Goal: Transaction & Acquisition: Purchase product/service

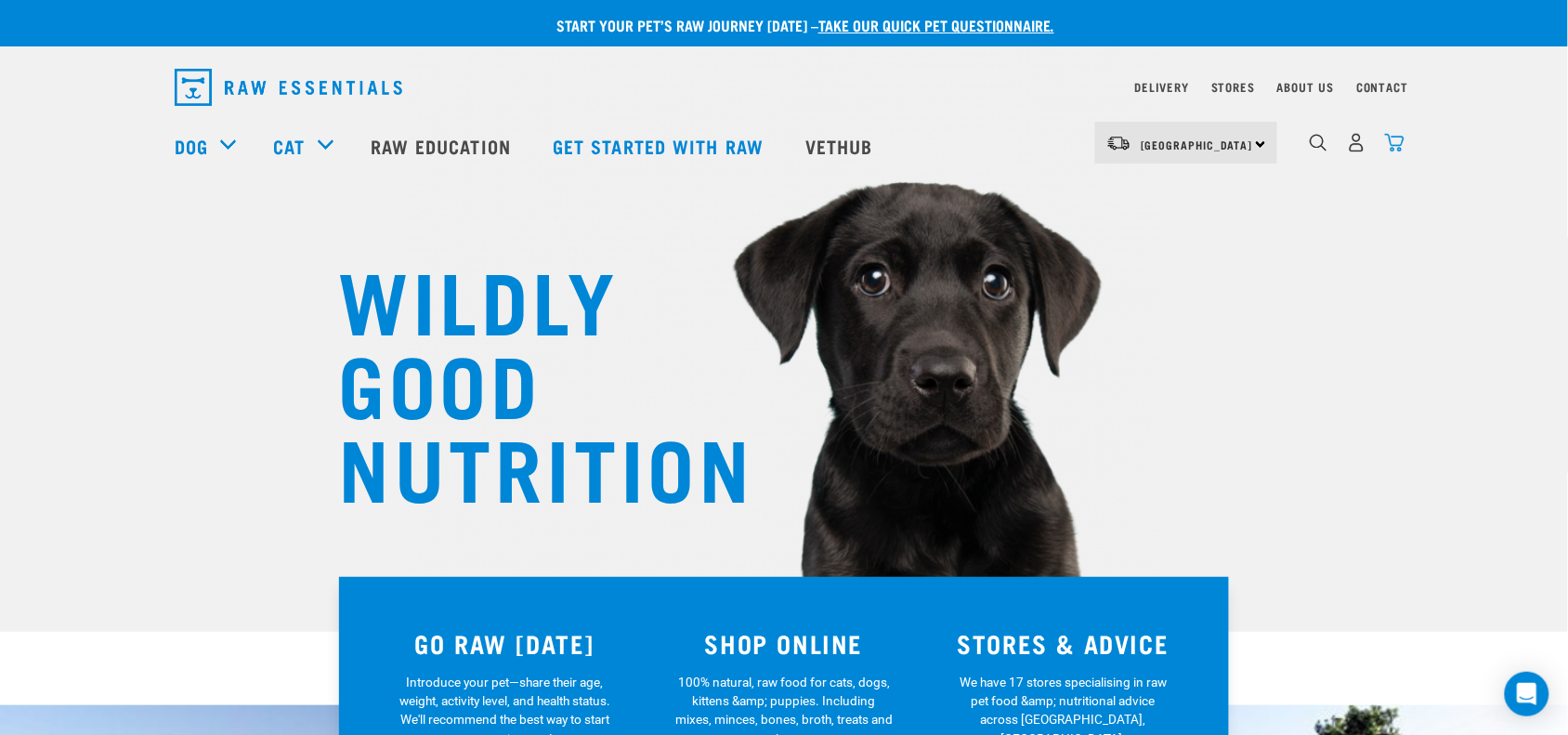
click at [1390, 142] on img "dropdown navigation" at bounding box center [1395, 143] width 20 height 20
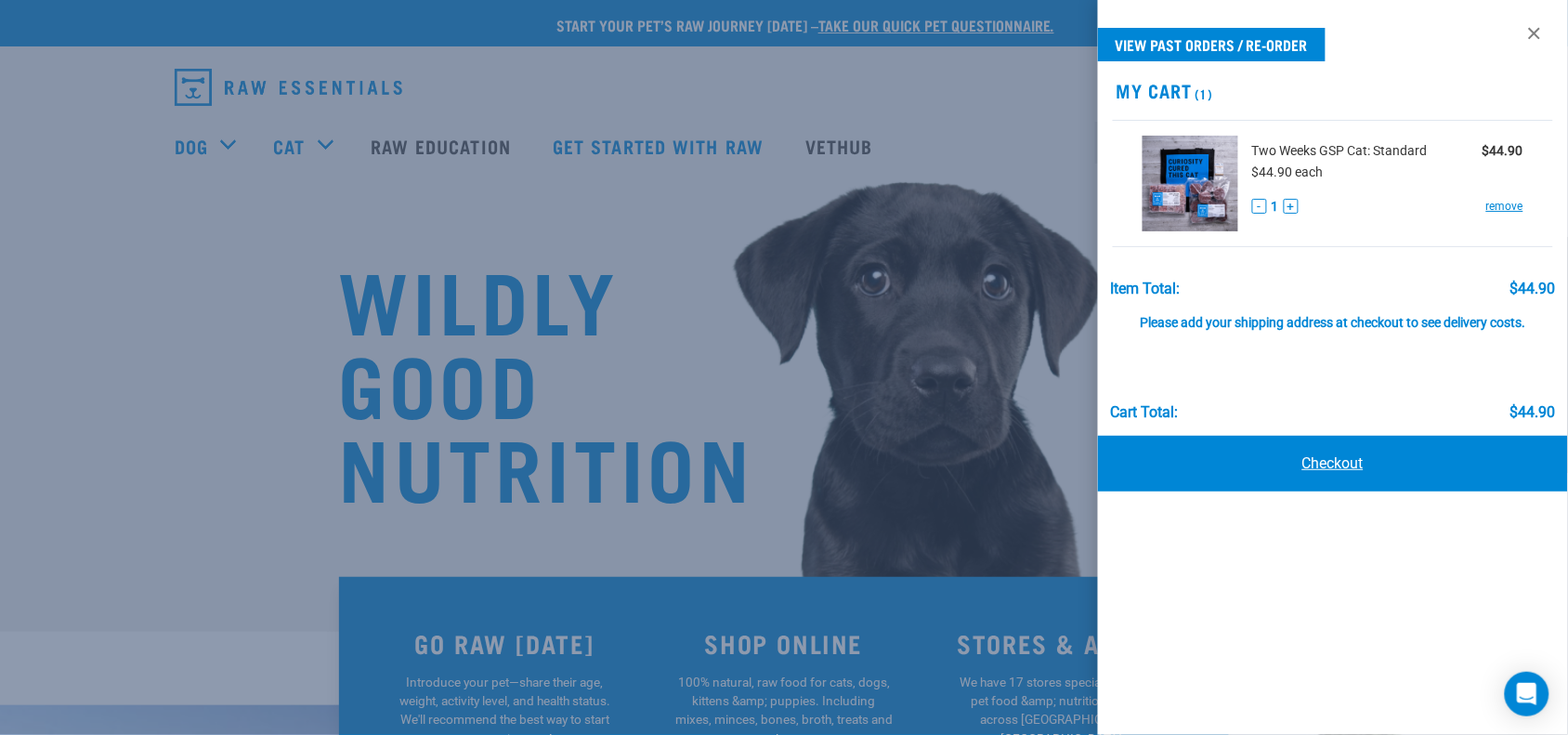
click at [1270, 481] on link "Checkout" at bounding box center [1333, 464] width 470 height 56
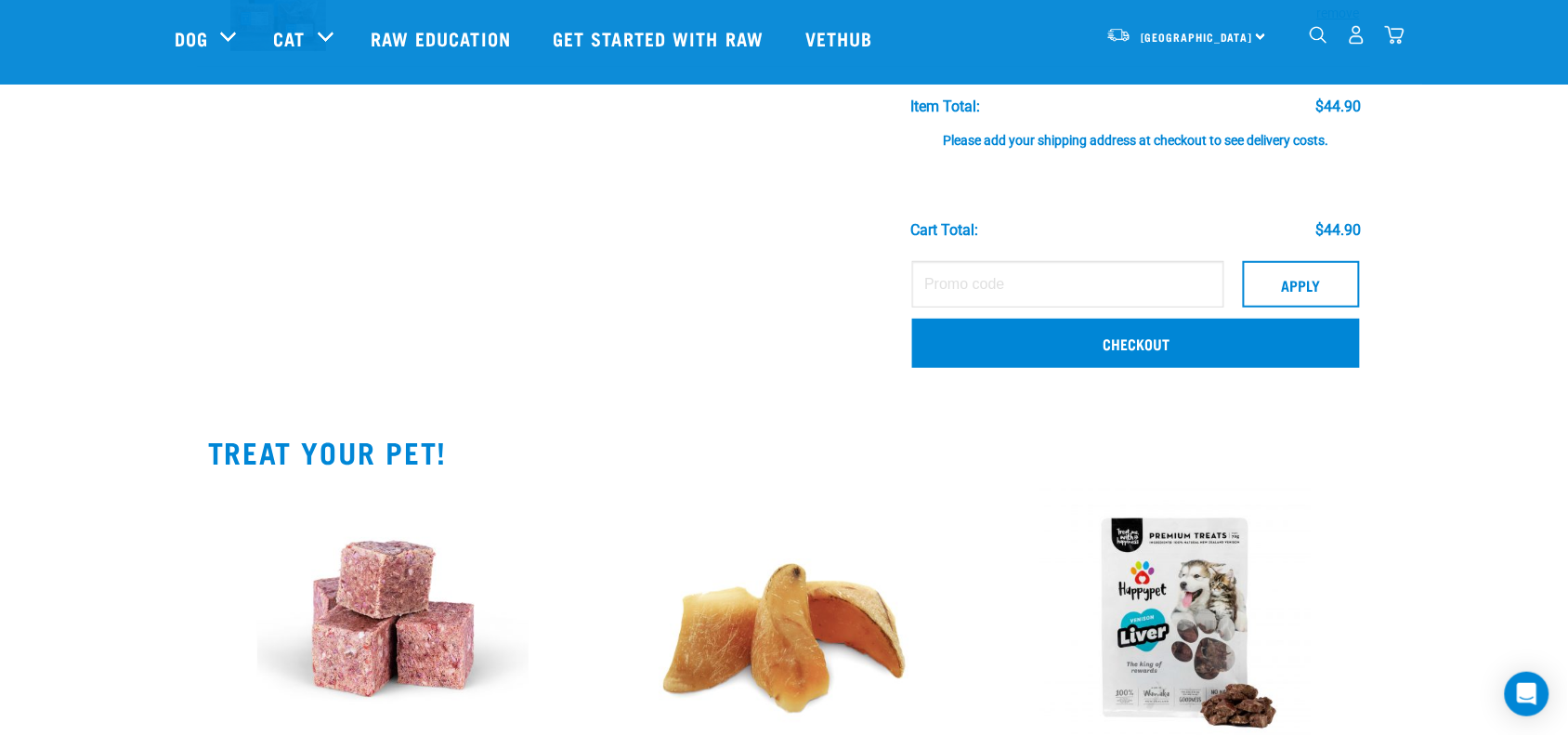
scroll to position [232, 0]
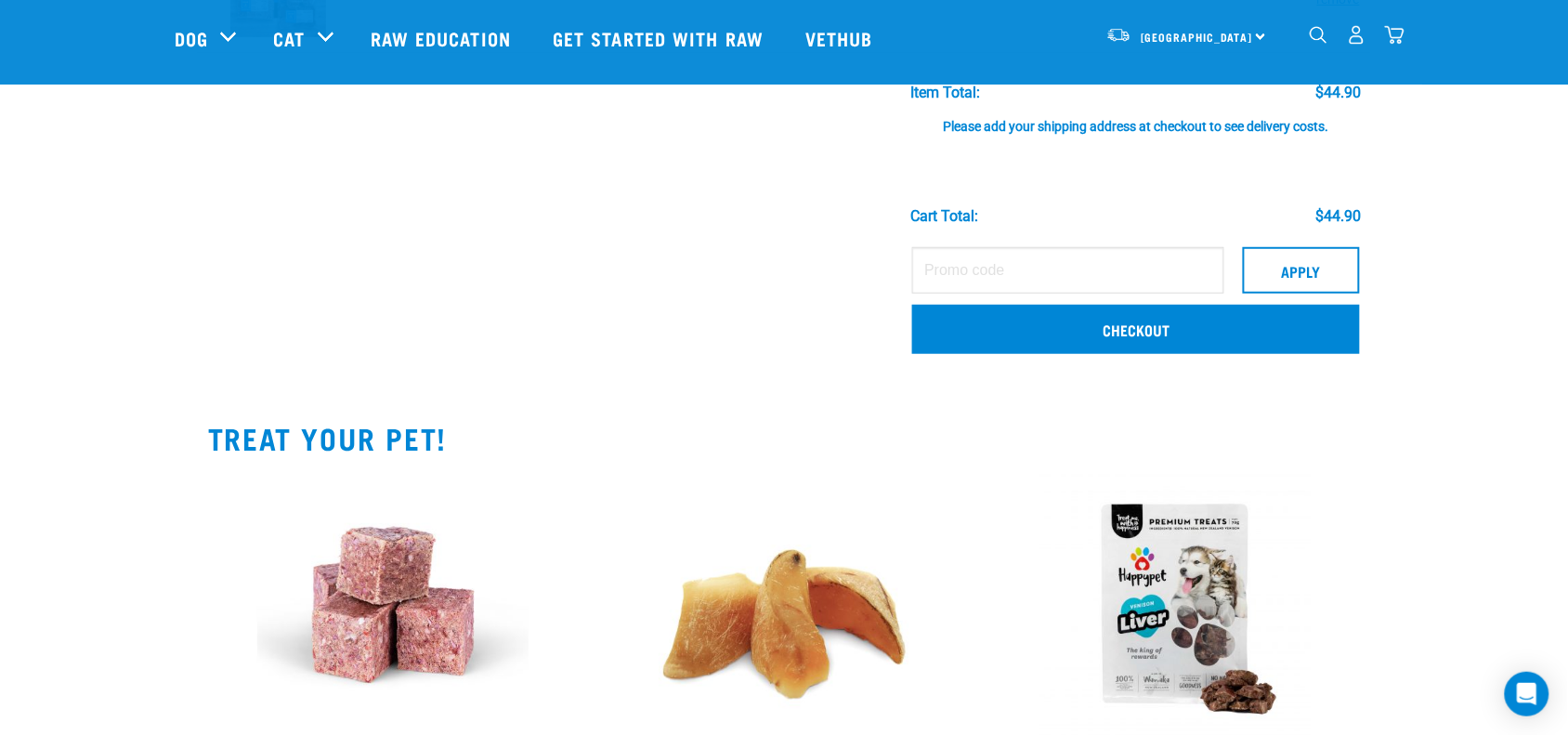
click at [1191, 300] on td "Apply Checkout" at bounding box center [1136, 303] width 470 height 131
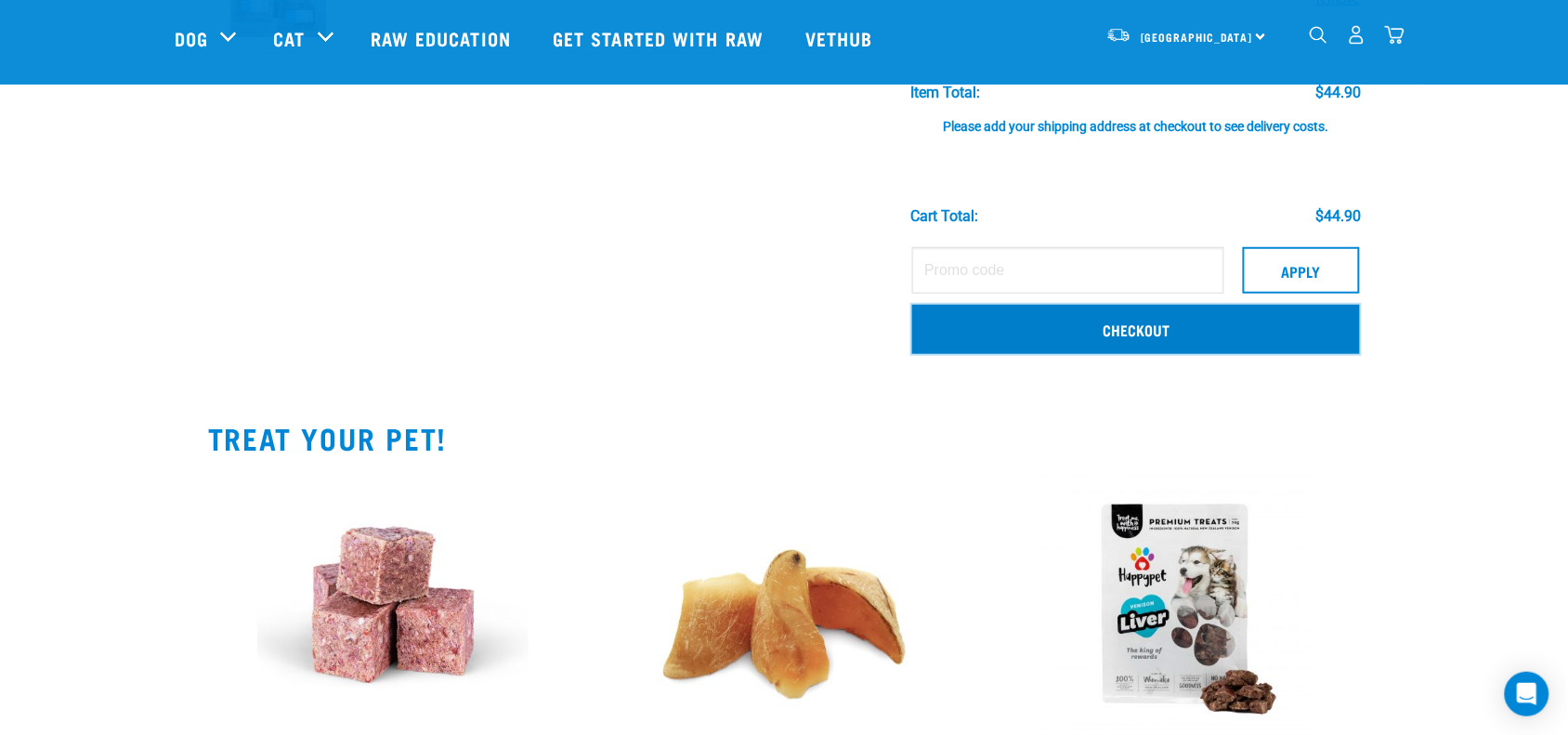
click at [1176, 316] on link "Checkout" at bounding box center [1136, 329] width 448 height 48
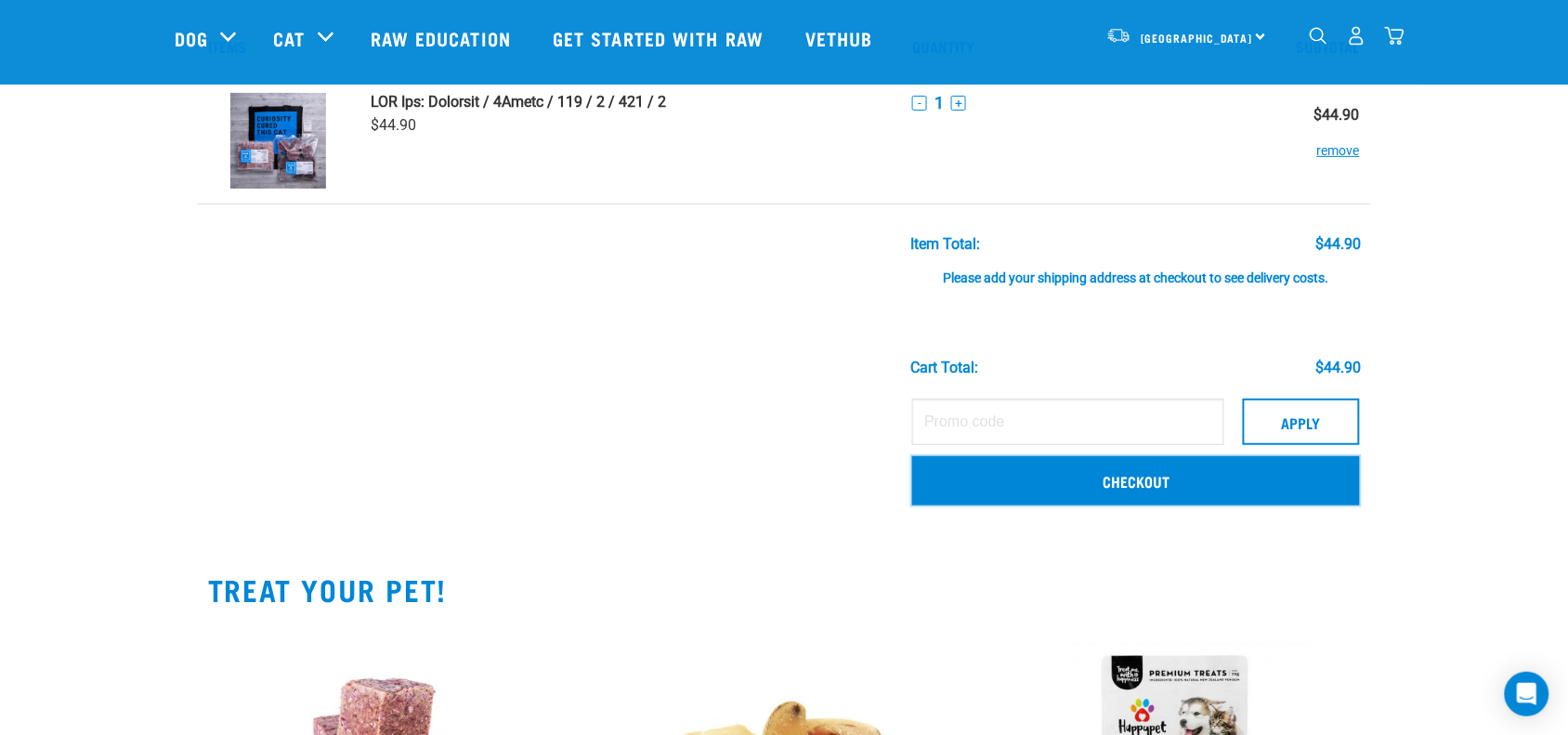
scroll to position [116, 0]
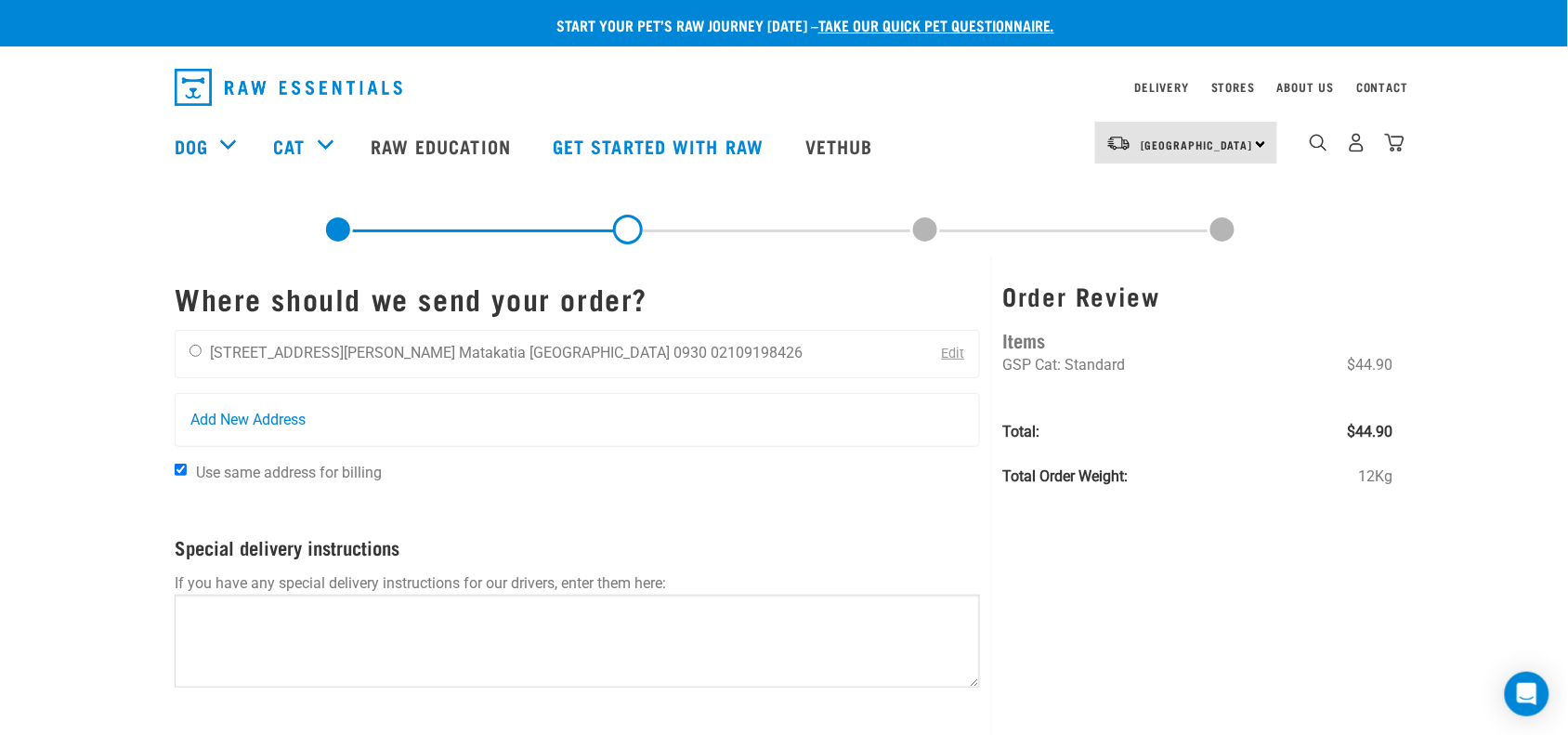
click at [708, 351] on div "[PERSON_NAME] [STREET_ADDRESS][PERSON_NAME] [GEOGRAPHIC_DATA] [GEOGRAPHIC_DATA]…" at bounding box center [578, 354] width 805 height 48
click at [210, 351] on li "[STREET_ADDRESS][PERSON_NAME]" at bounding box center [332, 353] width 245 height 18
click at [191, 342] on div "[PERSON_NAME] [STREET_ADDRESS][PERSON_NAME] [GEOGRAPHIC_DATA] [GEOGRAPHIC_DATA]…" at bounding box center [496, 354] width 641 height 46
click at [191, 347] on input "radio" at bounding box center [196, 351] width 12 height 12
radio input "true"
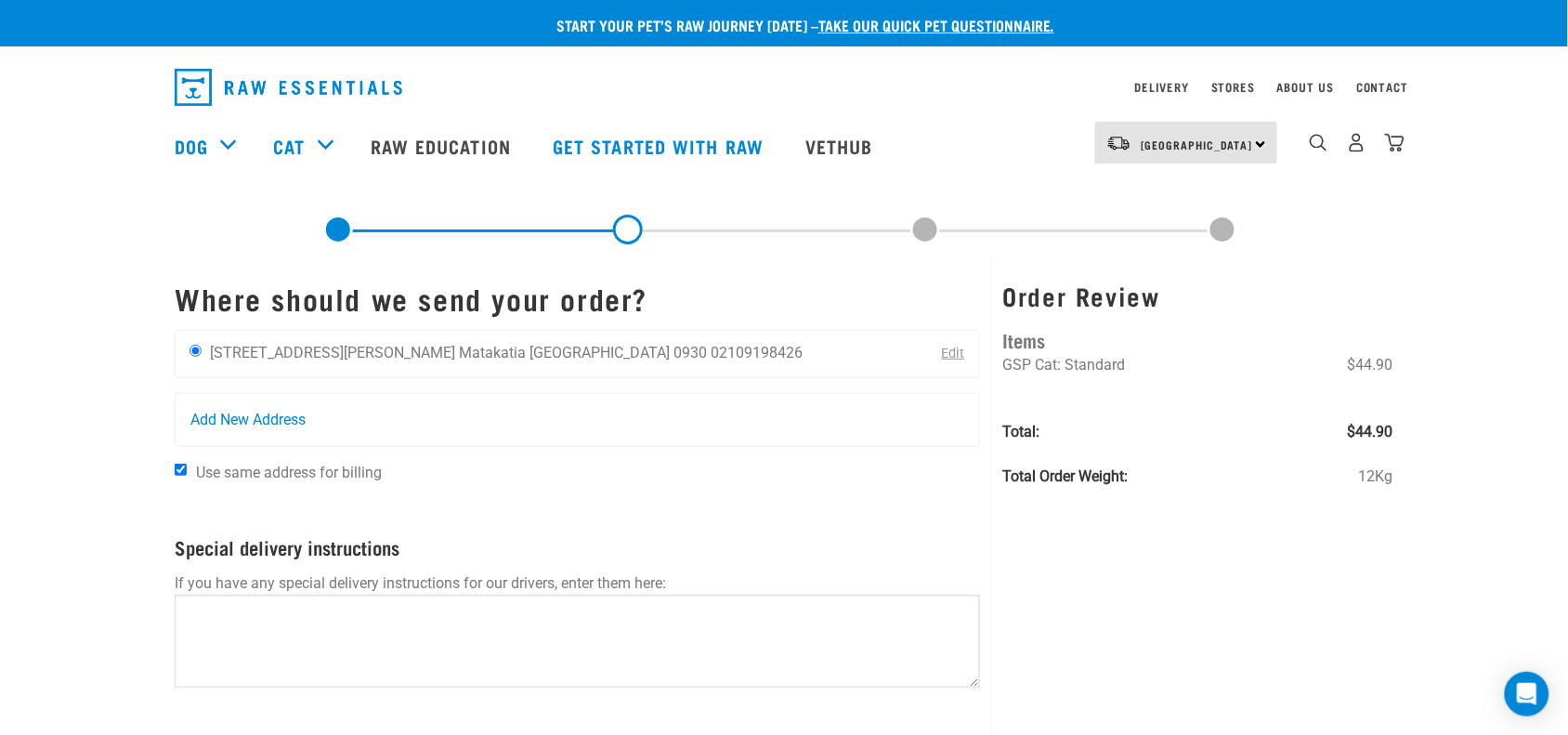
scroll to position [116, 0]
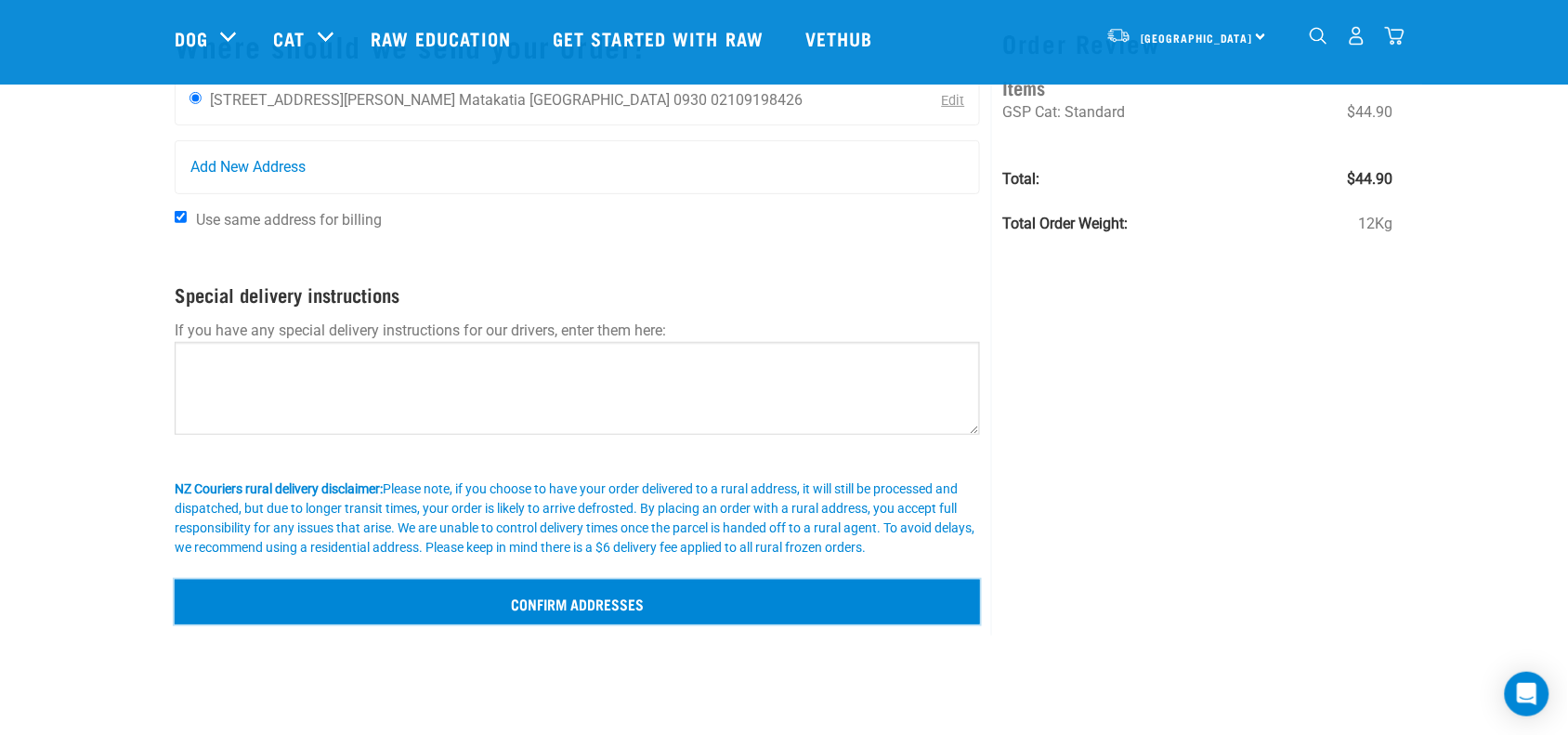
click at [824, 606] on input "Confirm addresses" at bounding box center [578, 602] width 805 height 45
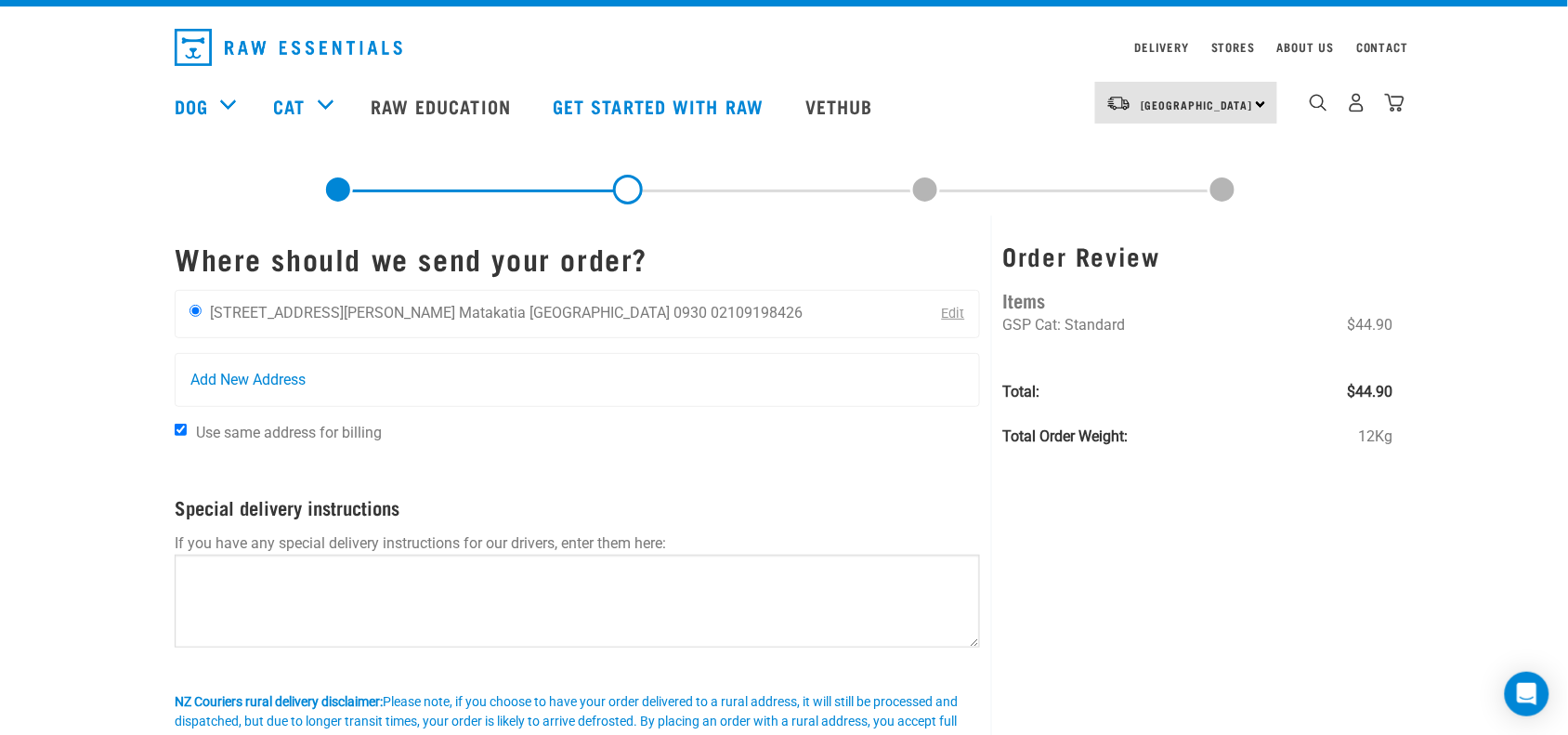
scroll to position [0, 0]
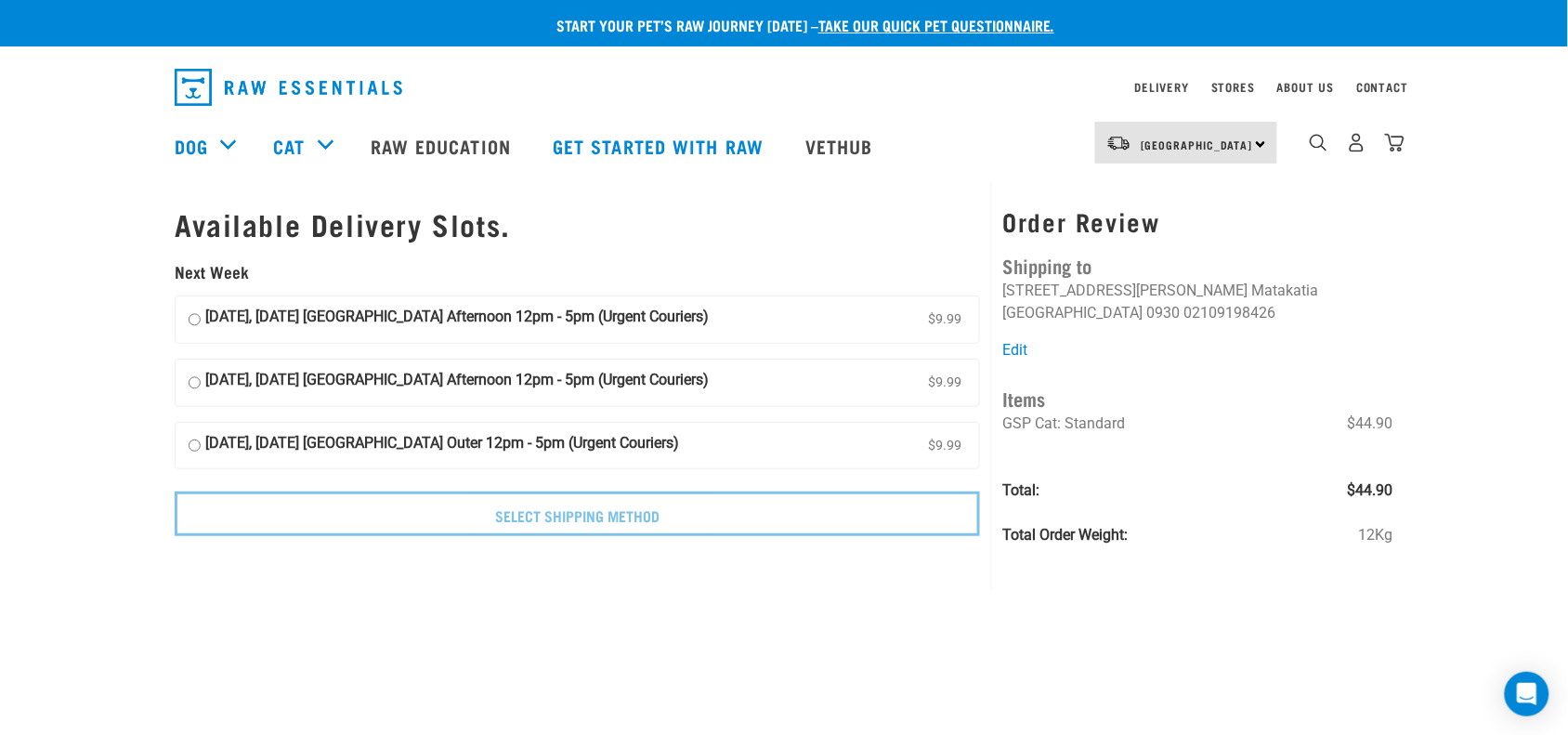
click at [823, 314] on label "20 August, Wednesday Auckland Afternoon 12pm - 5pm (Urgent Couriers) $9.99" at bounding box center [578, 320] width 803 height 46
click at [201, 314] on input "20 August, Wednesday Auckland Afternoon 12pm - 5pm (Urgent Couriers) $9.99" at bounding box center [195, 320] width 12 height 28
radio input "true"
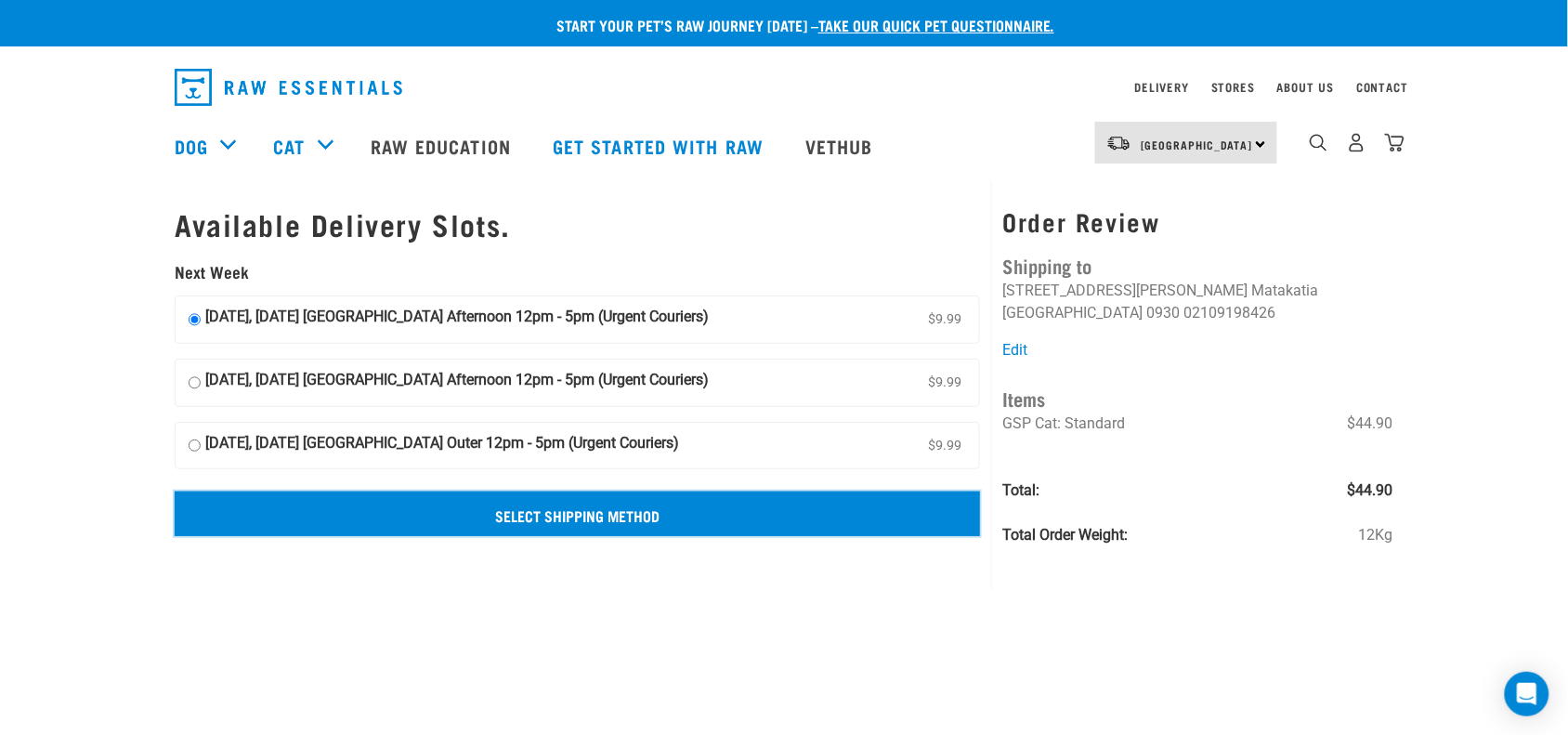
click at [772, 525] on input "Select Shipping Method" at bounding box center [578, 514] width 805 height 45
click at [635, 513] on input "Select Shipping Method" at bounding box center [578, 514] width 805 height 45
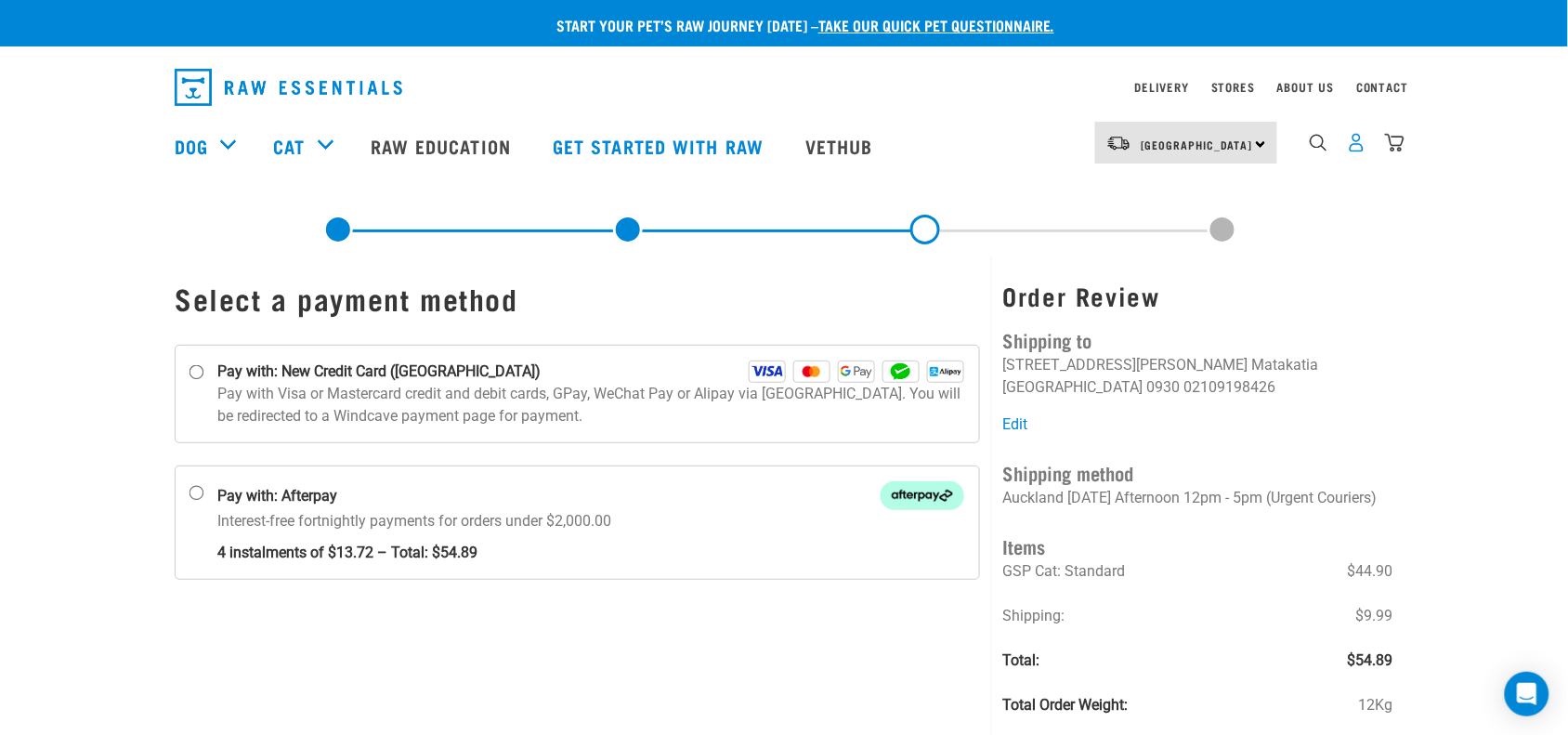
click at [1362, 147] on img "dropdown navigation" at bounding box center [1357, 143] width 20 height 20
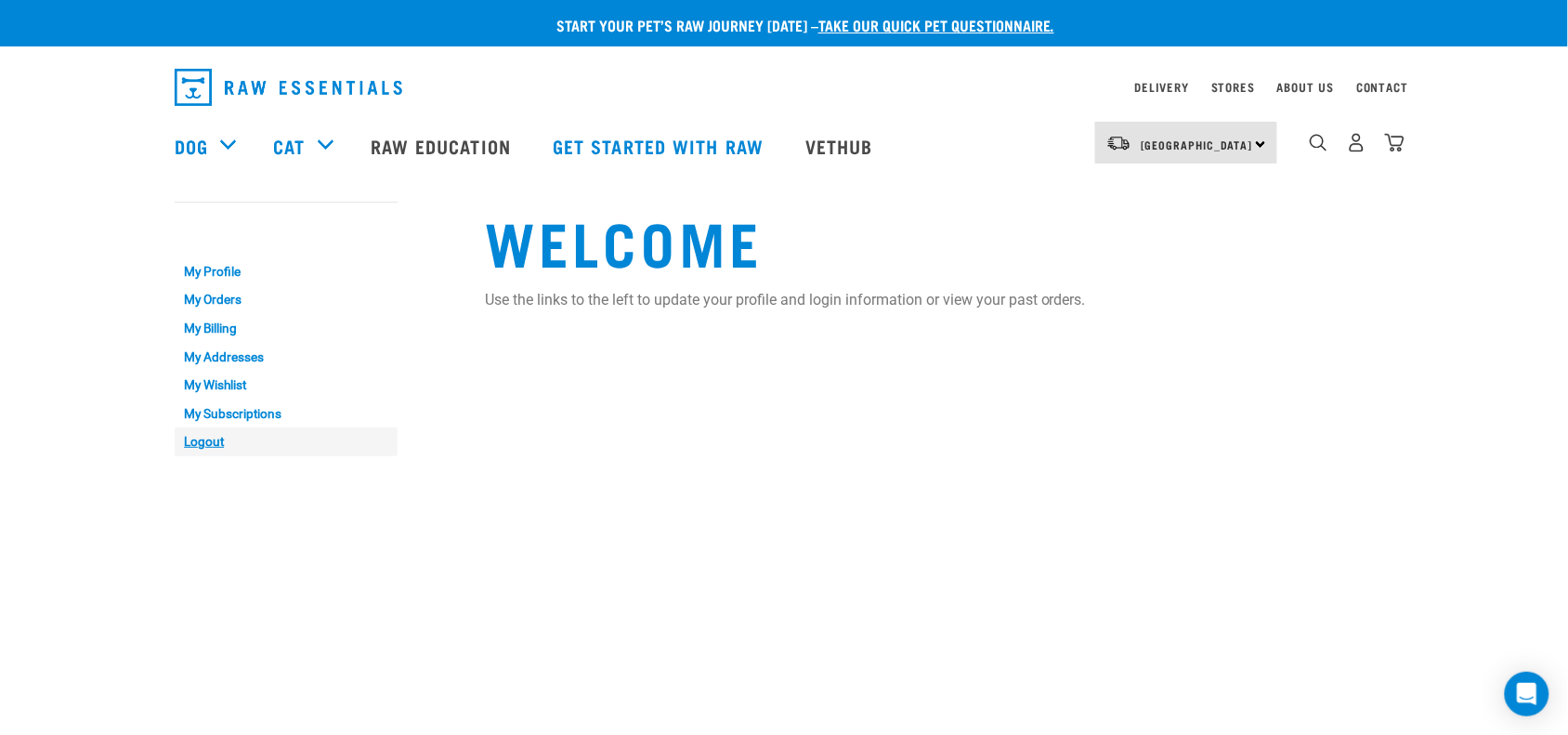
click at [204, 448] on link "Logout" at bounding box center [286, 442] width 223 height 29
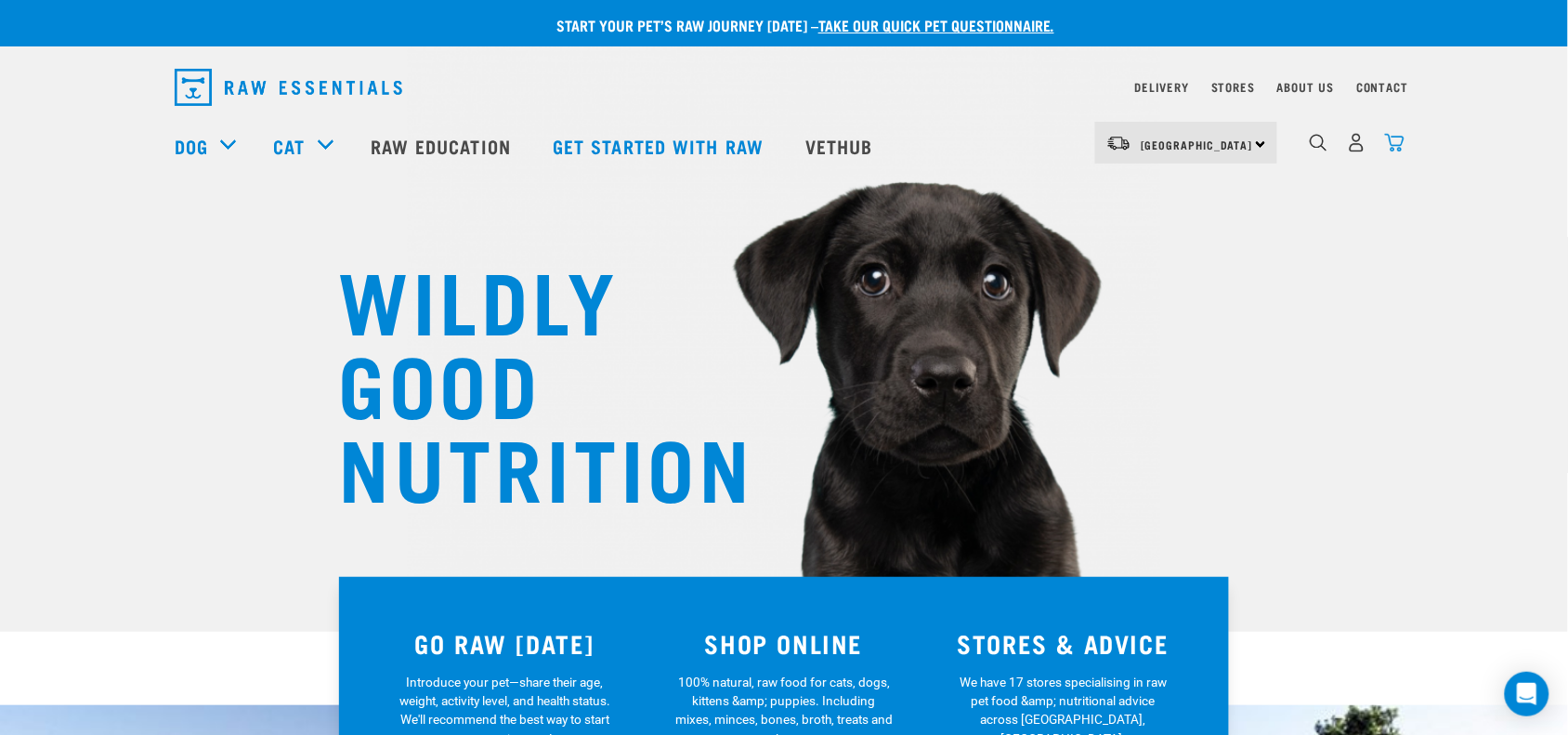
click at [1390, 145] on img "dropdown navigation" at bounding box center [1395, 143] width 20 height 20
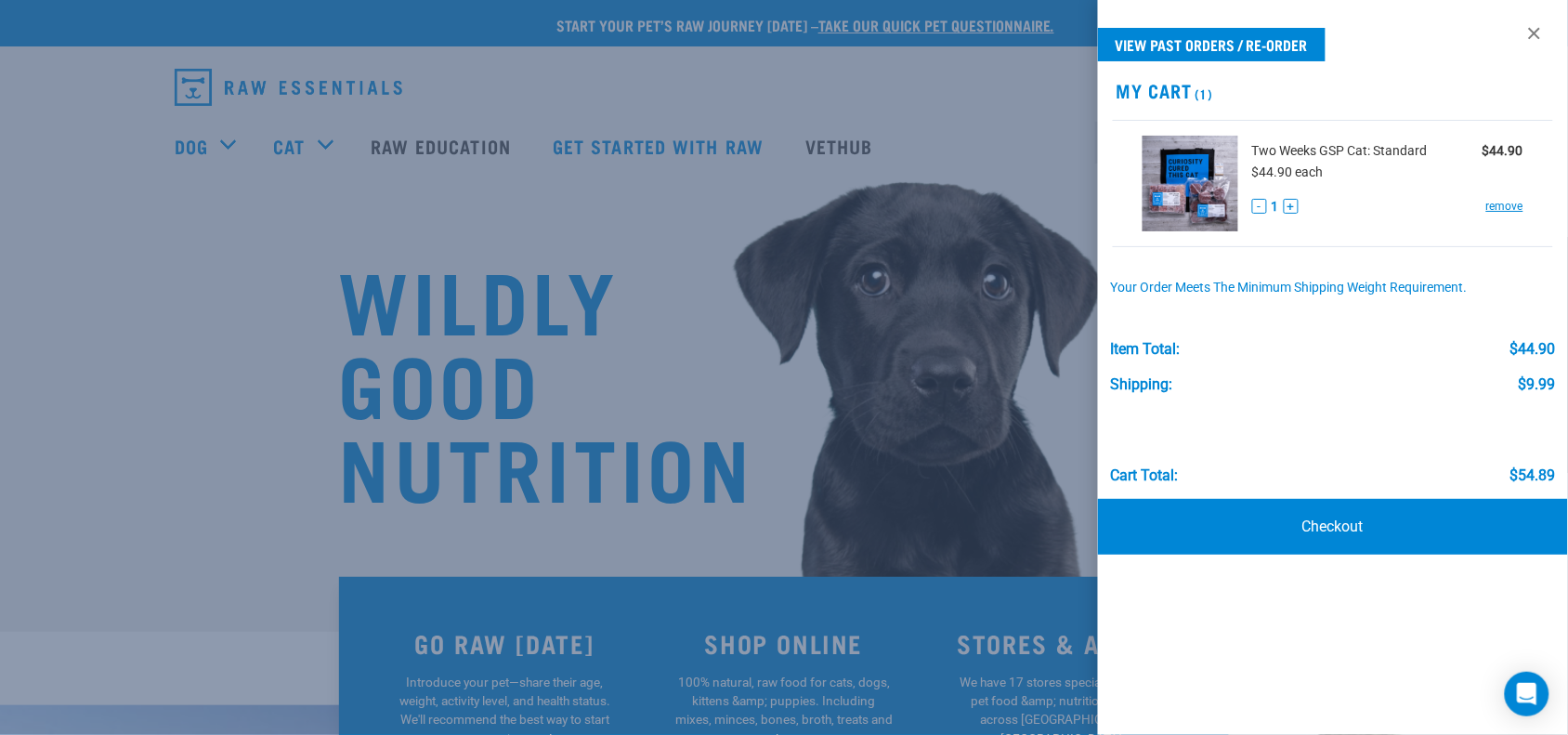
click at [1305, 486] on div "View past orders / re-order My Cart (1) Two Weeks GSP Cat: Standard $44.90 $44.…" at bounding box center [1333, 367] width 470 height 735
click at [1314, 535] on link "Checkout" at bounding box center [1333, 527] width 470 height 56
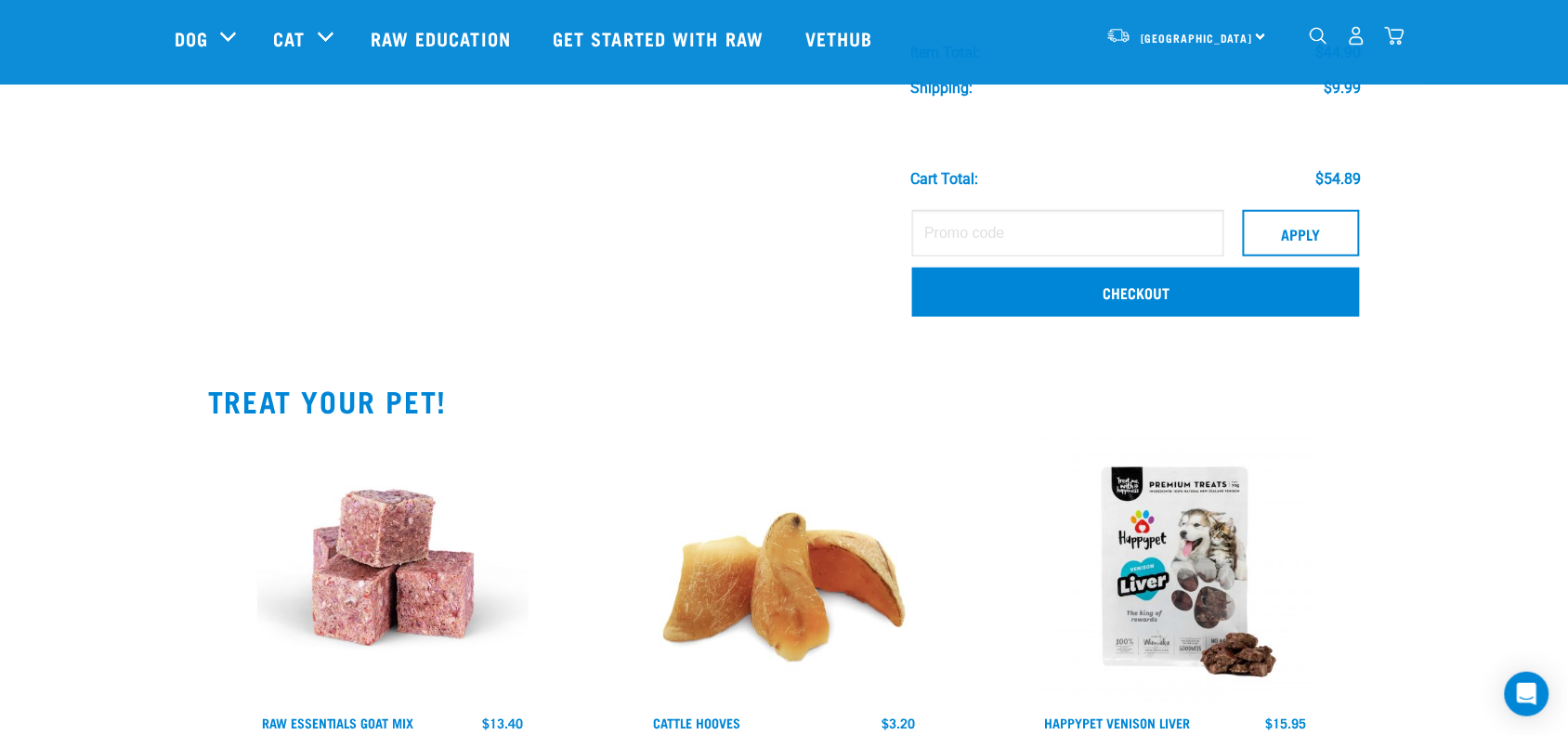
scroll to position [232, 0]
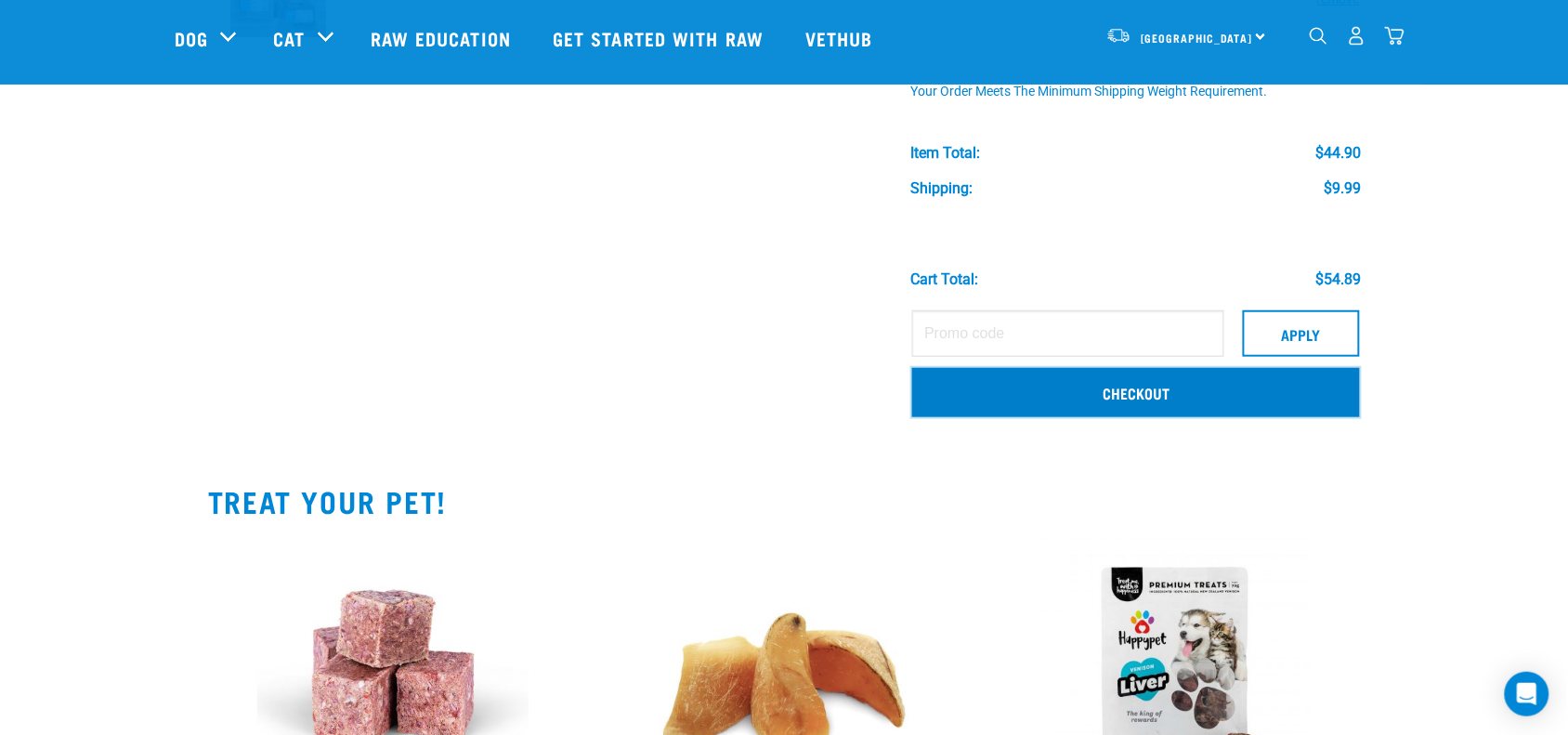
click at [1078, 387] on link "Checkout" at bounding box center [1136, 392] width 448 height 48
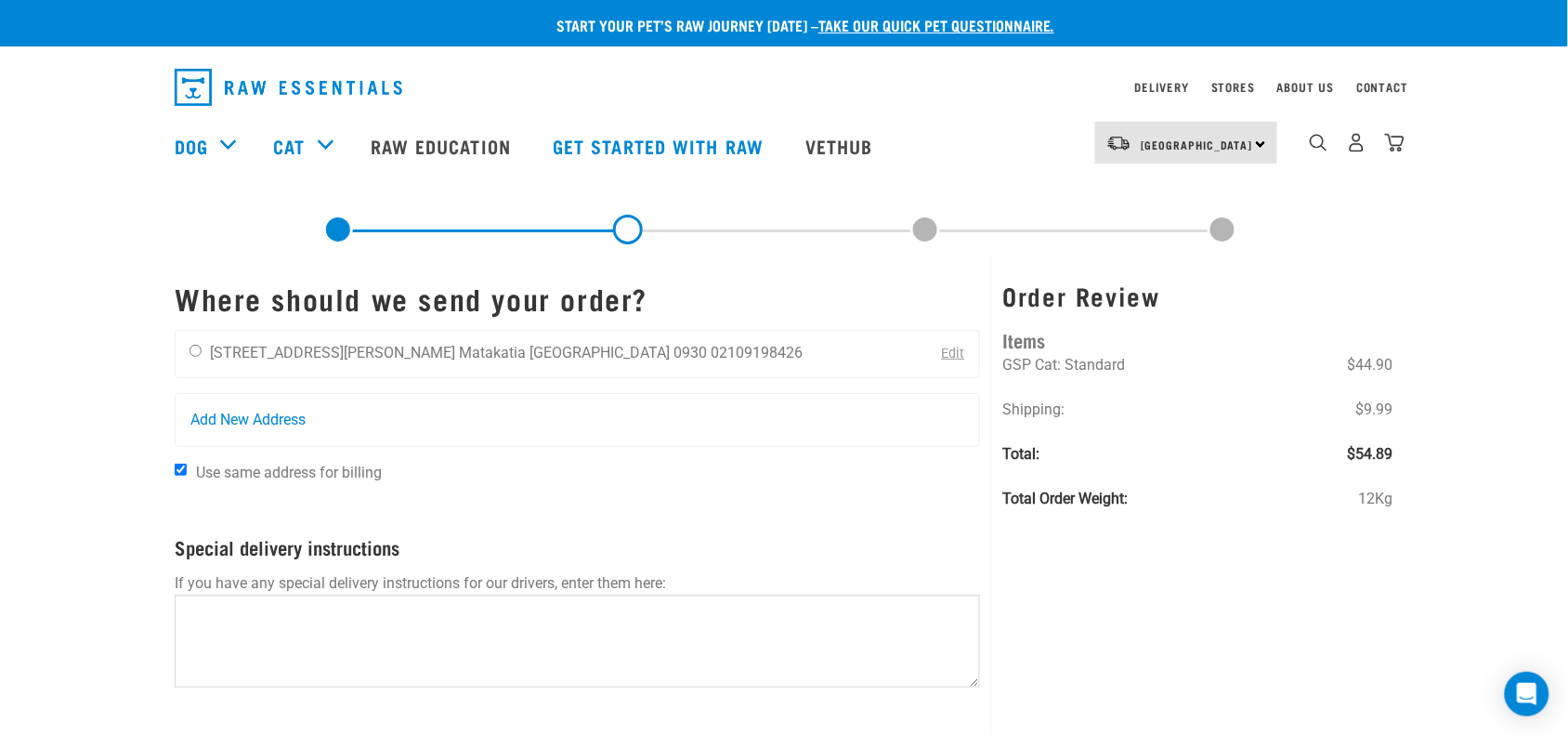
click at [950, 354] on link "Edit" at bounding box center [952, 354] width 23 height 16
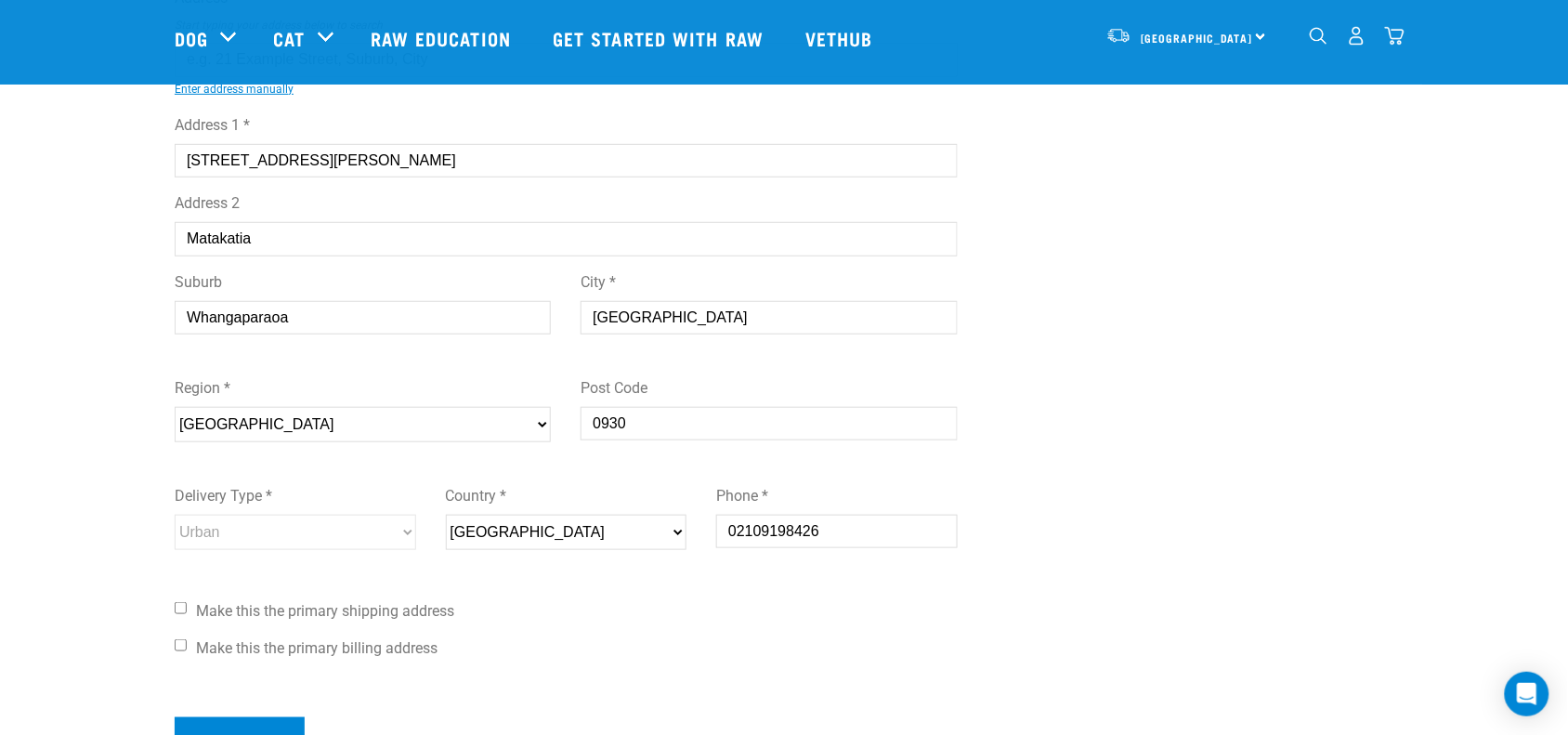
scroll to position [232, 0]
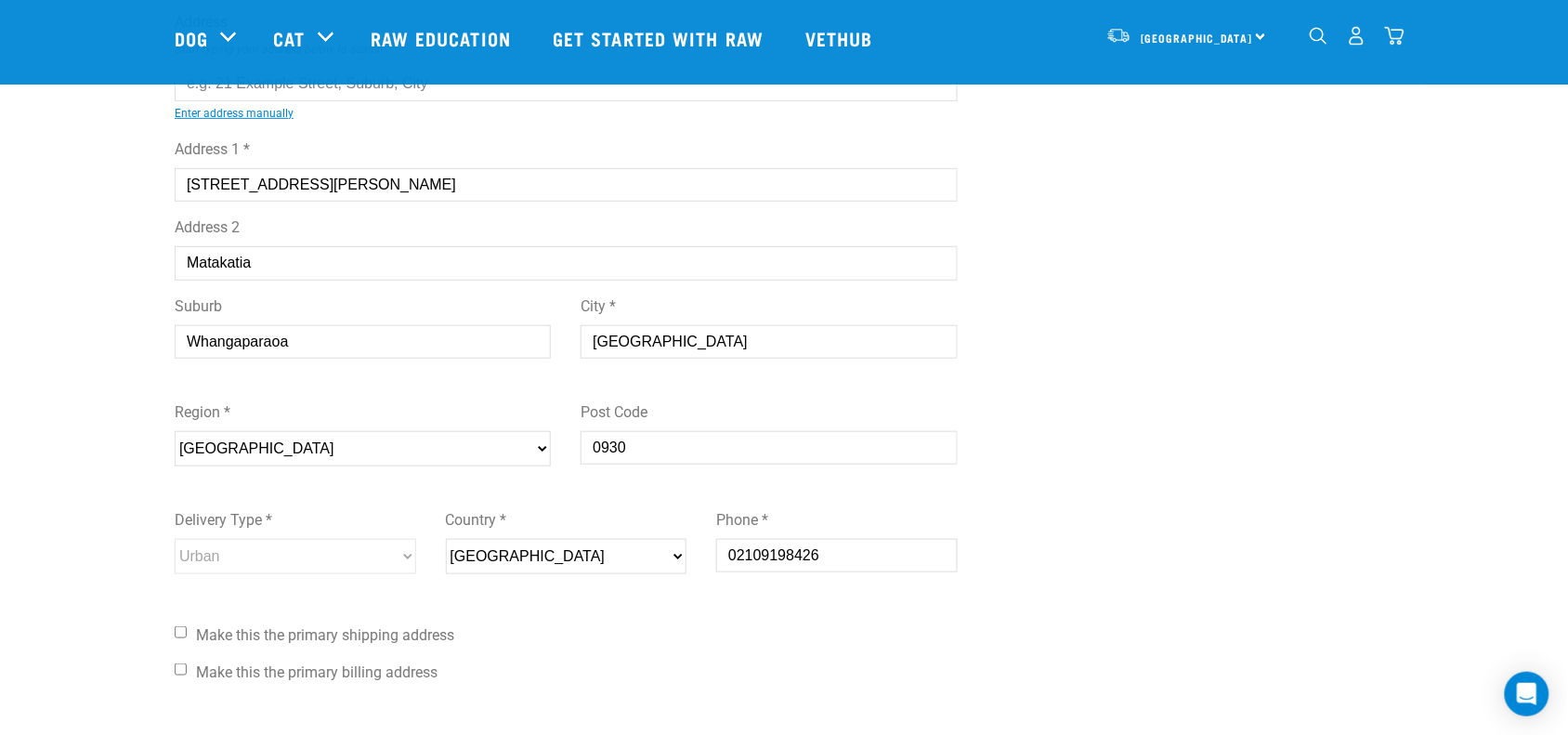
click at [1359, 46] on img "dropdown navigation" at bounding box center [1357, 36] width 20 height 20
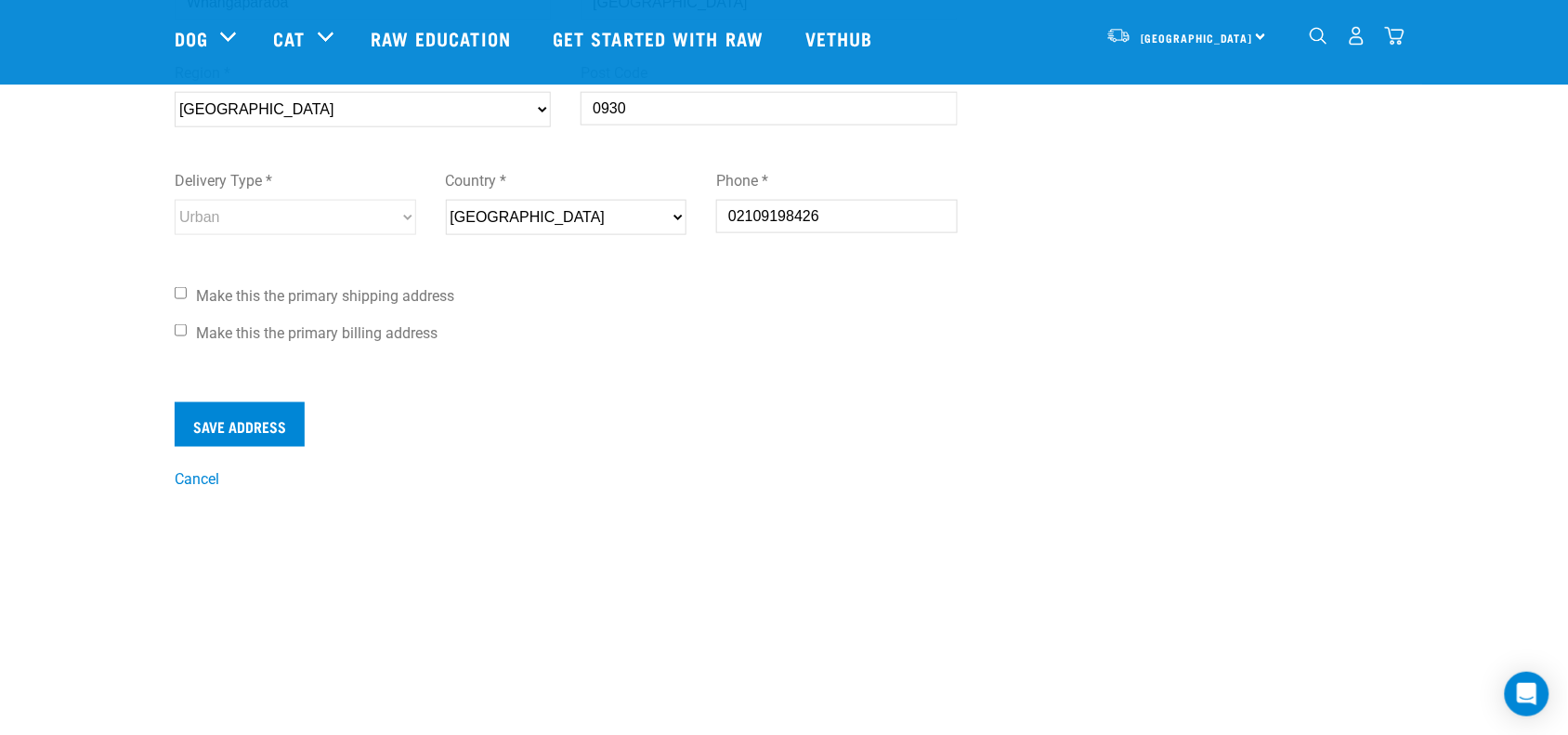
scroll to position [581, 0]
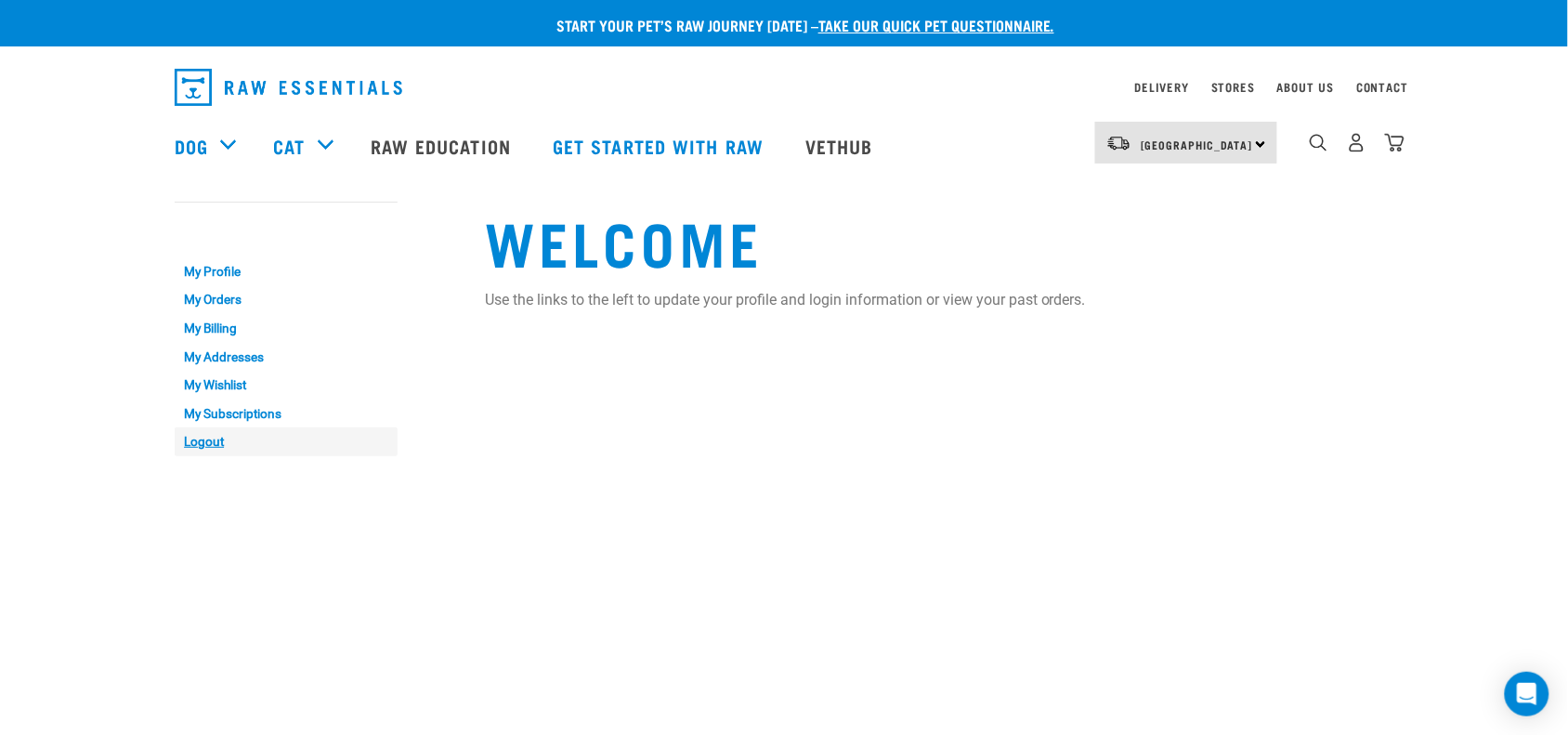
click at [205, 435] on link "Logout" at bounding box center [286, 442] width 223 height 29
